Goal: Task Accomplishment & Management: Manage account settings

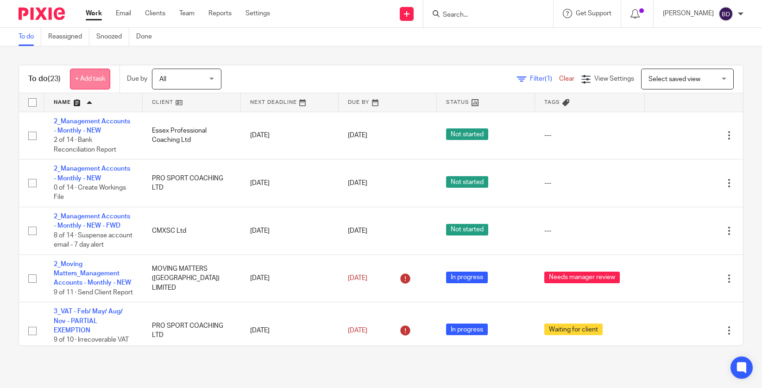
click at [78, 80] on link "+ Add task" at bounding box center [90, 79] width 40 height 21
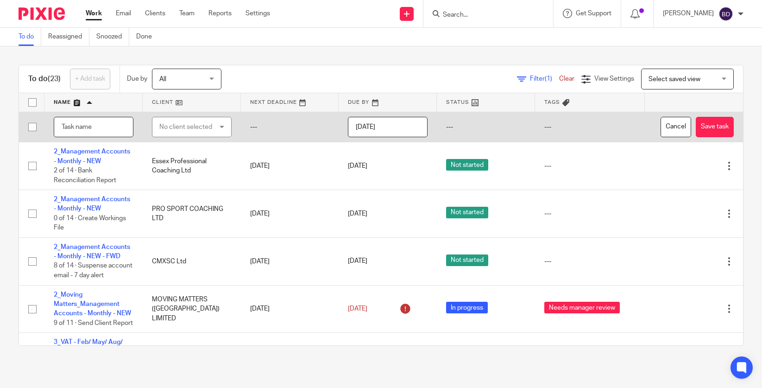
type input "E"
type input "Record Childcare voucher recon"
click at [201, 130] on div "No client selected" at bounding box center [187, 126] width 57 height 19
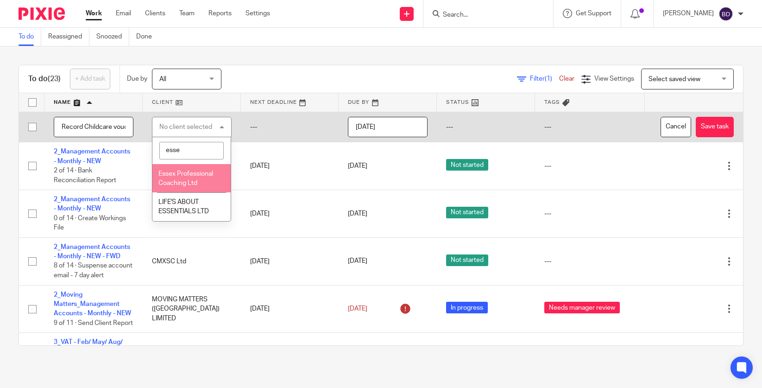
type input "esse"
click at [204, 182] on li "Essex Professional Coaching Ltd" at bounding box center [191, 178] width 79 height 28
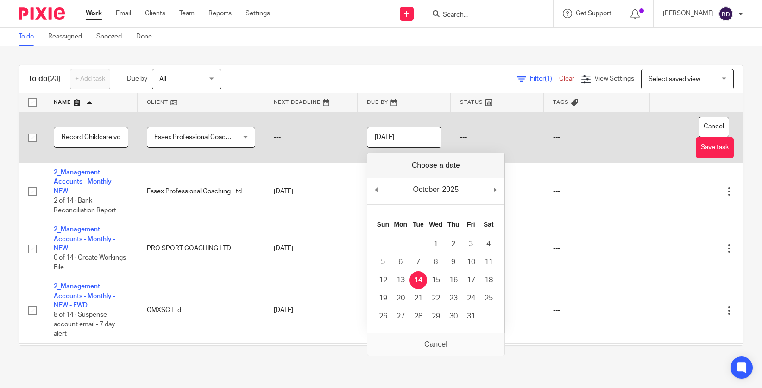
click at [432, 135] on input "[DATE]" at bounding box center [404, 137] width 75 height 21
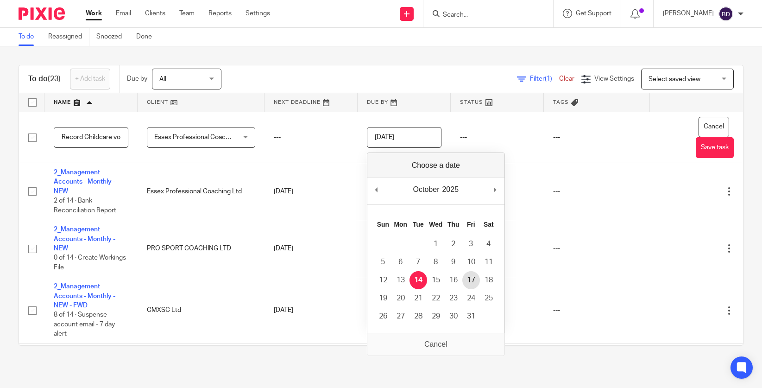
type input "2025-10-16"
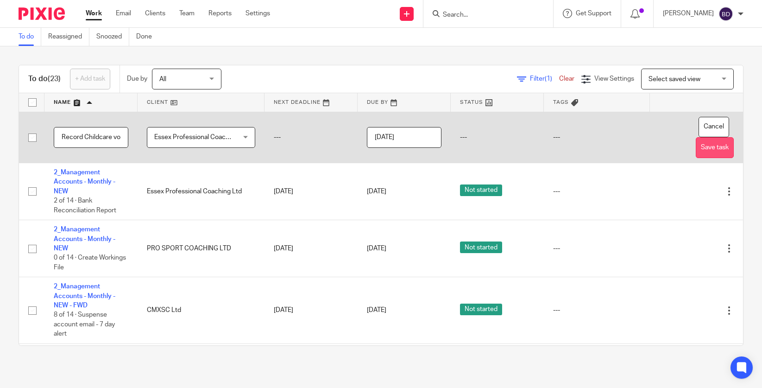
click at [711, 152] on button "Save task" at bounding box center [715, 147] width 38 height 21
